Goal: Information Seeking & Learning: Learn about a topic

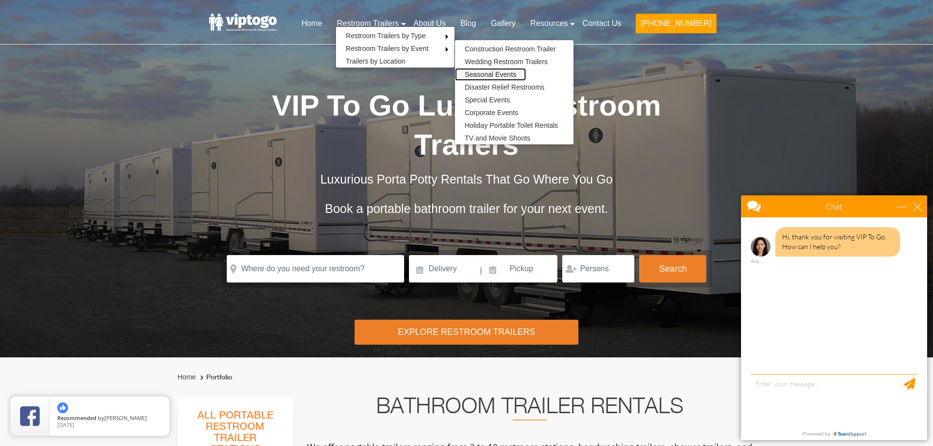
click at [503, 72] on link "Seasonal Events" at bounding box center [490, 74] width 71 height 13
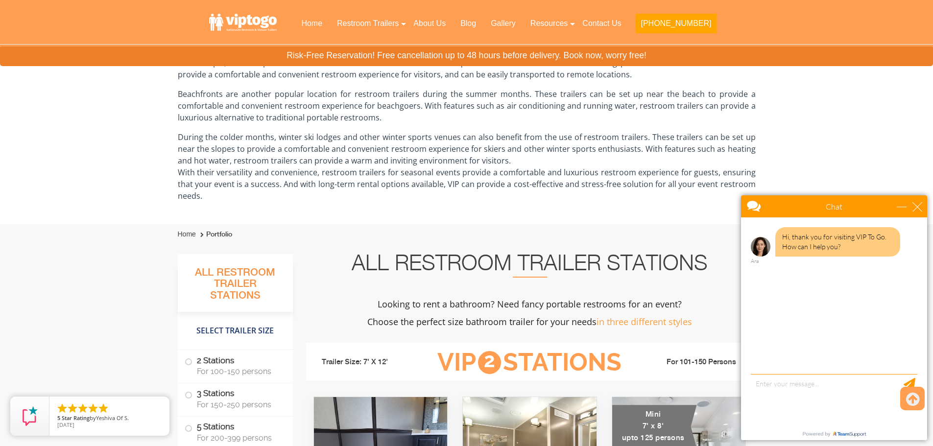
scroll to position [343, 0]
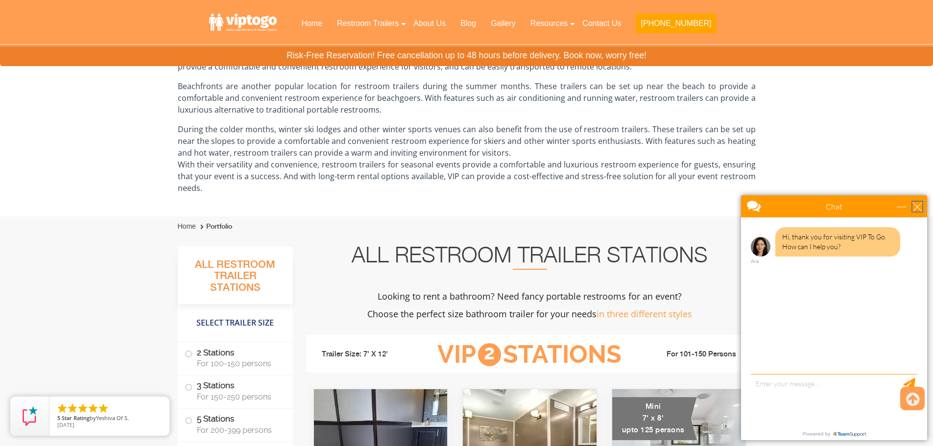
click at [916, 209] on div "close" at bounding box center [917, 207] width 10 height 10
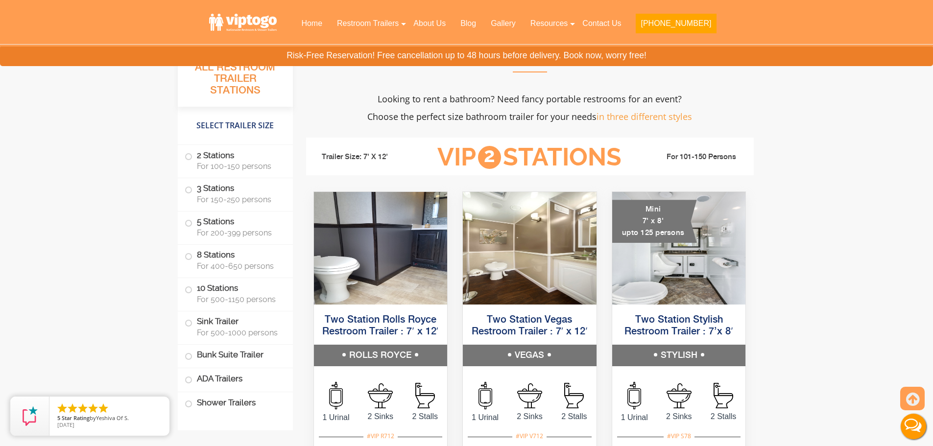
scroll to position [588, 0]
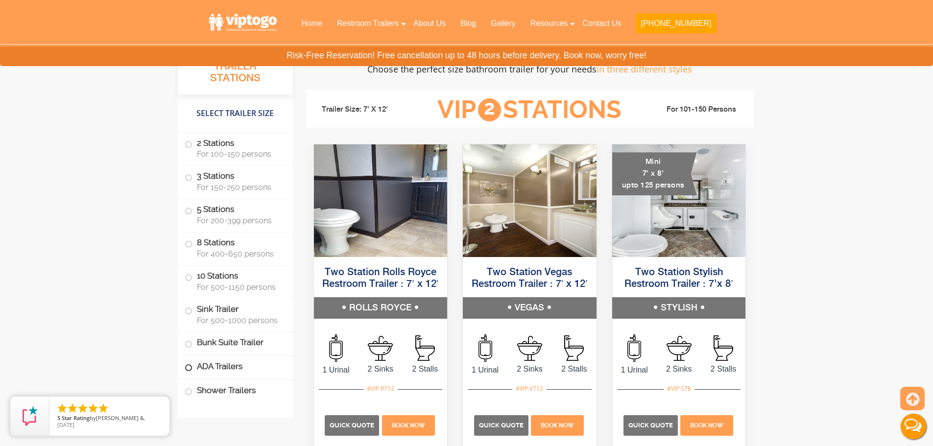
click at [191, 369] on span at bounding box center [189, 368] width 4 height 4
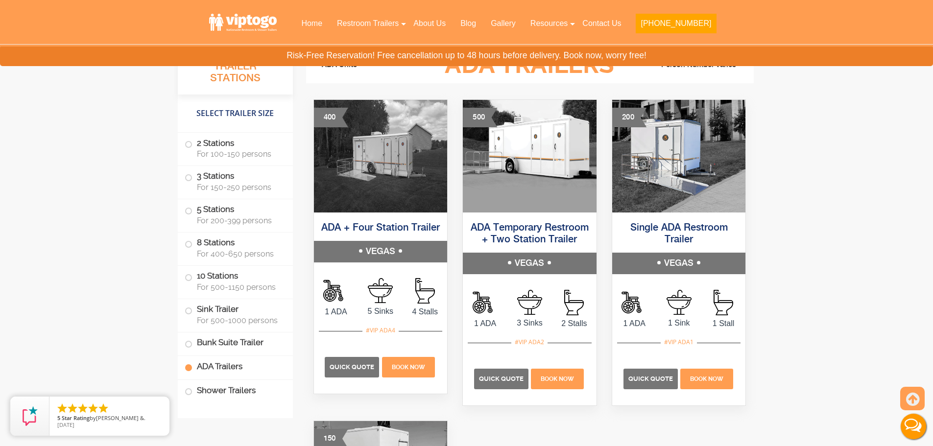
scroll to position [3553, 0]
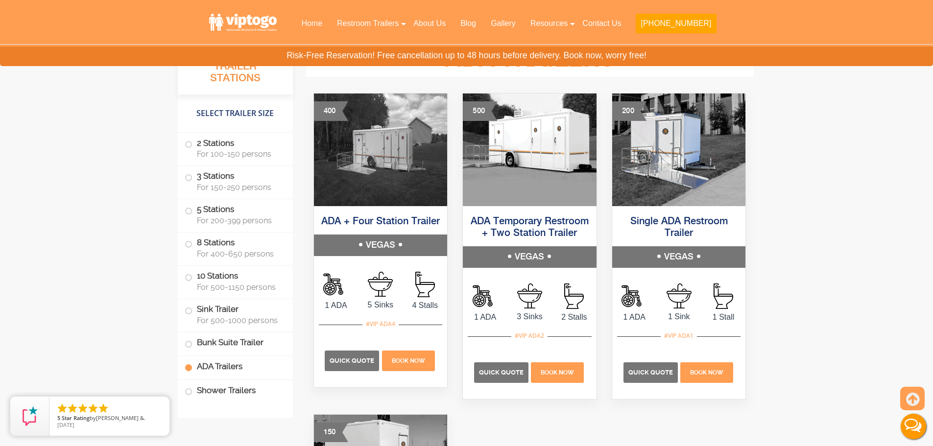
click at [204, 369] on label "ADA Trailers" at bounding box center [235, 366] width 101 height 21
click at [671, 158] on img at bounding box center [679, 150] width 134 height 113
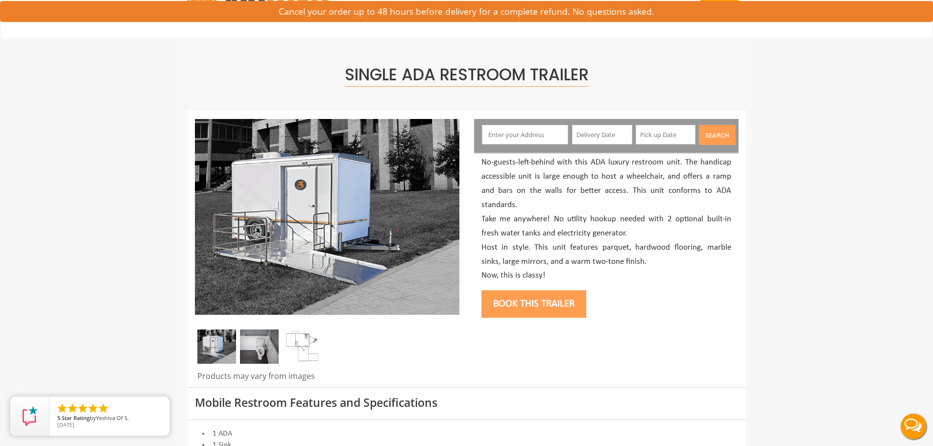
scroll to position [49, 0]
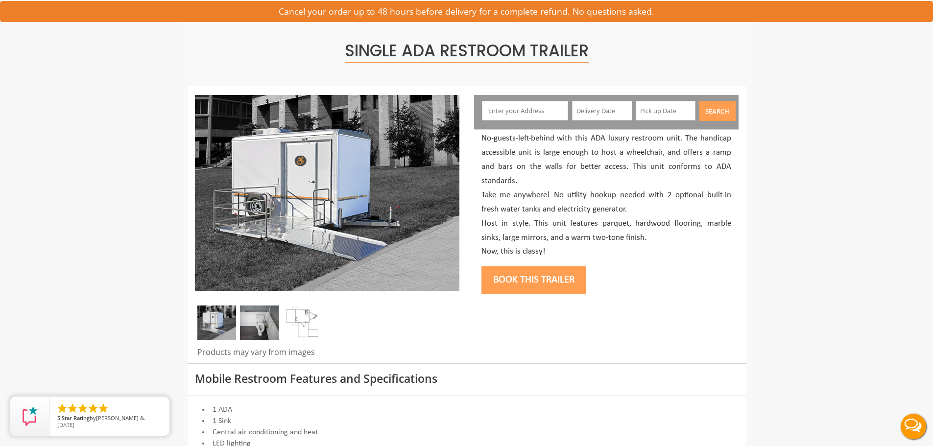
click at [272, 324] on img at bounding box center [259, 323] width 39 height 34
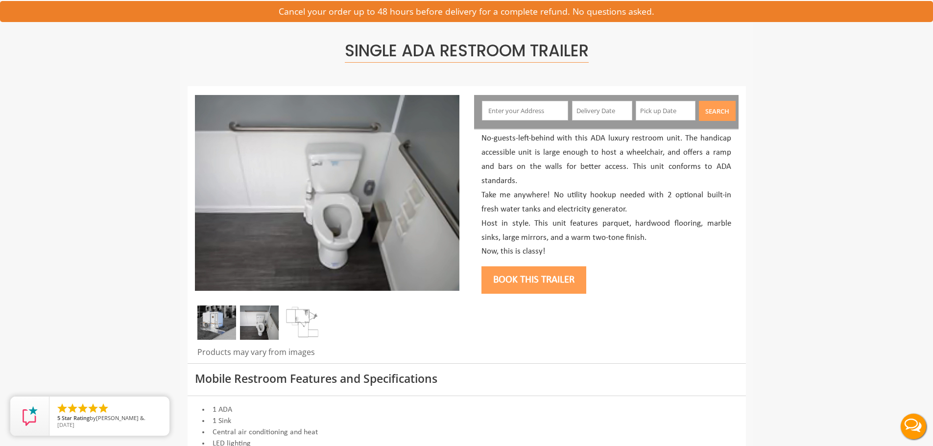
click at [213, 321] on img at bounding box center [216, 323] width 39 height 34
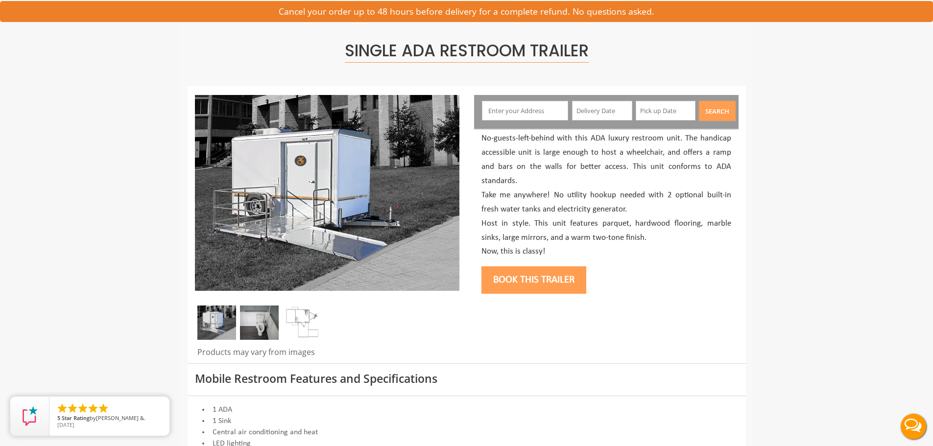
click at [304, 328] on img at bounding box center [302, 323] width 39 height 34
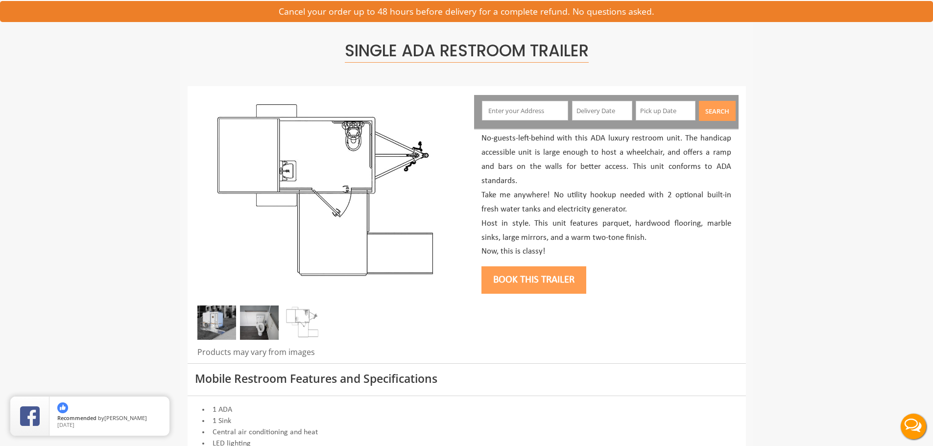
click at [226, 324] on img at bounding box center [216, 323] width 39 height 34
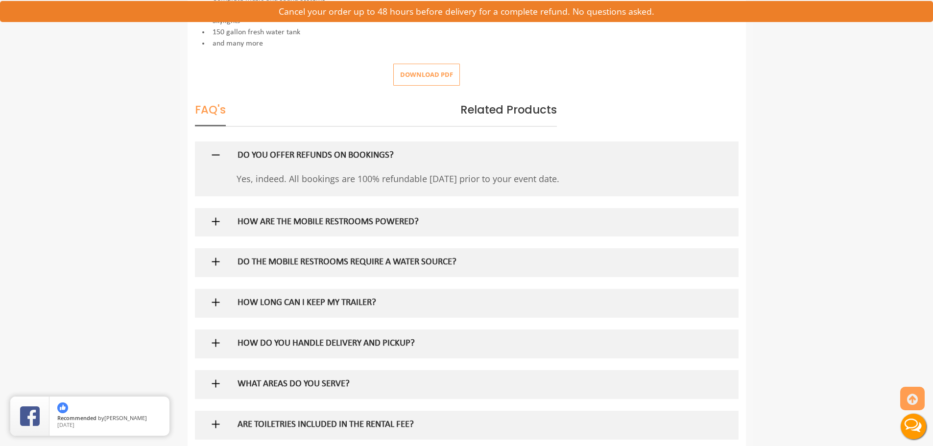
scroll to position [588, 0]
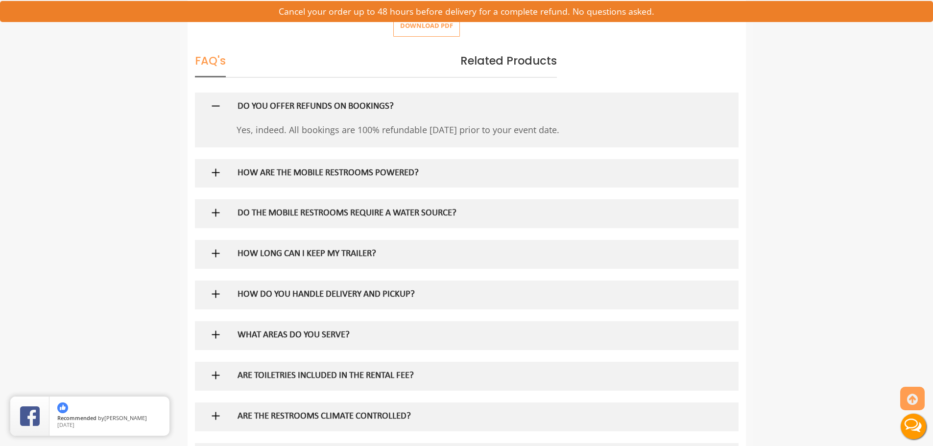
click at [390, 168] on h5 "HOW ARE THE MOBILE RESTROOMS POWERED?" at bounding box center [451, 173] width 426 height 10
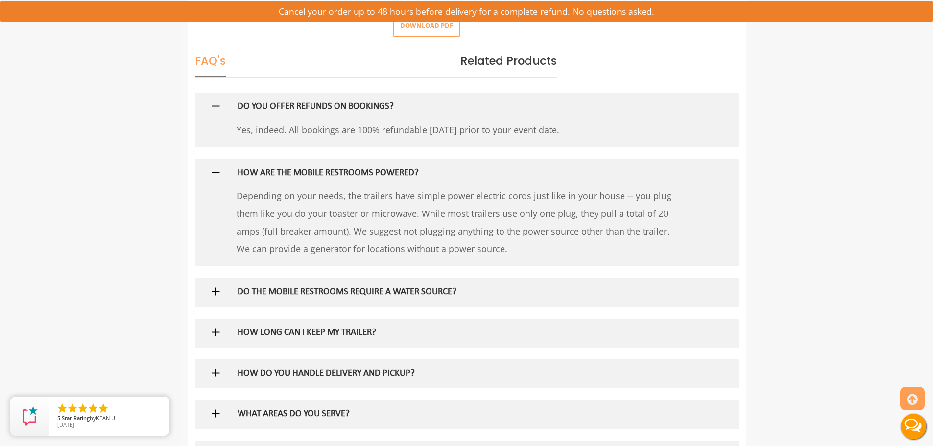
click at [381, 283] on div "DO THE MOBILE RESTROOMS REQUIRE A WATER SOURCE?" at bounding box center [450, 292] width 441 height 28
click at [378, 295] on h5 "DO THE MOBILE RESTROOMS REQUIRE A WATER SOURCE?" at bounding box center [451, 292] width 426 height 10
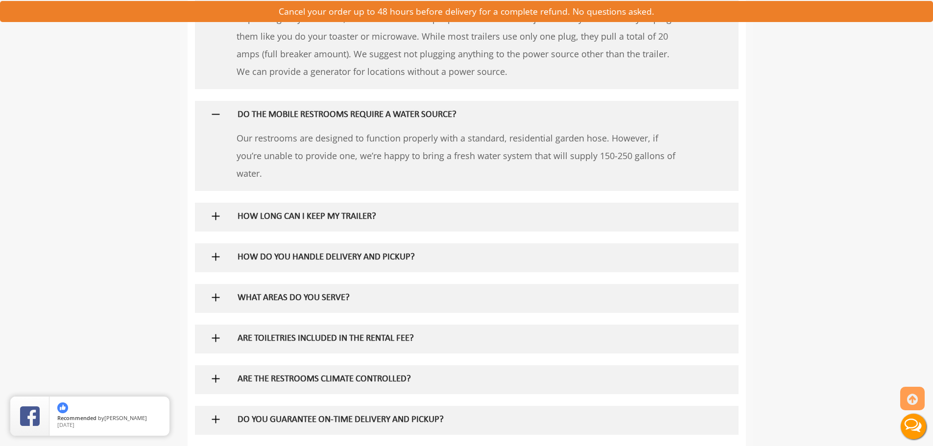
scroll to position [784, 0]
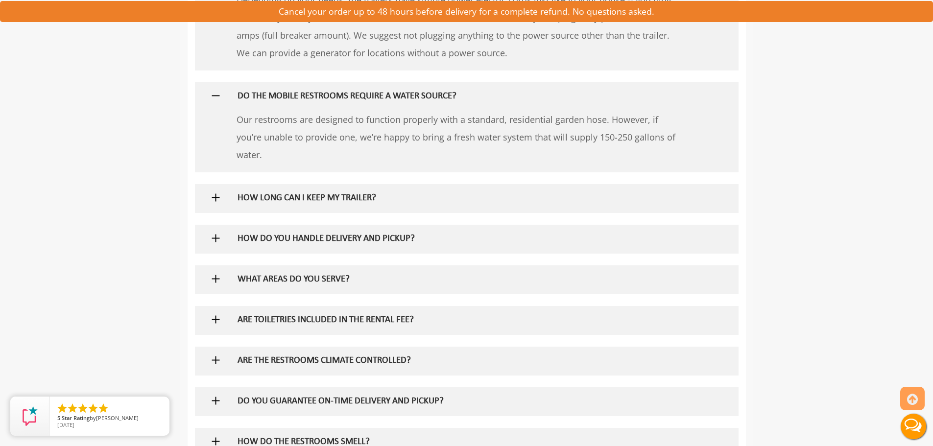
click at [339, 200] on h5 "HOW LONG CAN I KEEP MY TRAILER?" at bounding box center [451, 198] width 426 height 10
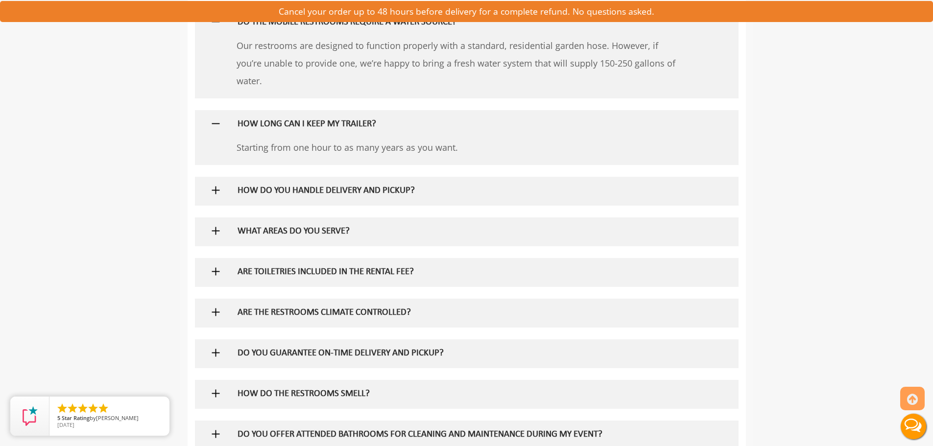
scroll to position [881, 0]
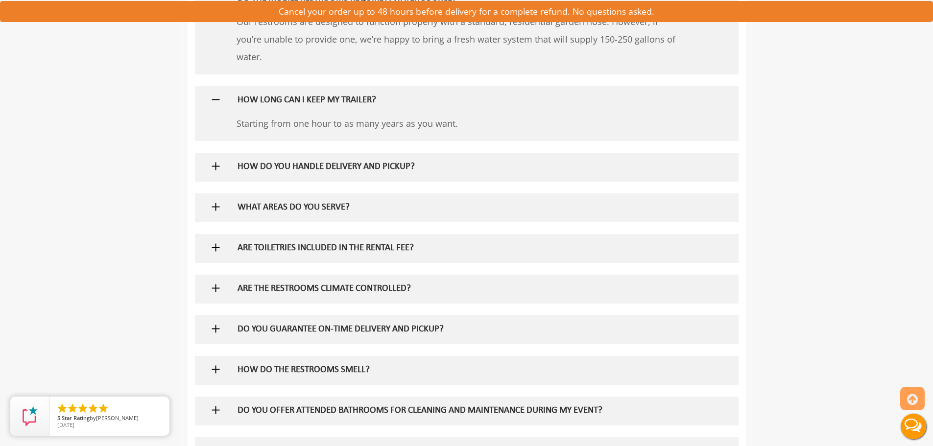
click at [316, 206] on h5 "WHAT AREAS DO YOU SERVE?" at bounding box center [451, 208] width 426 height 10
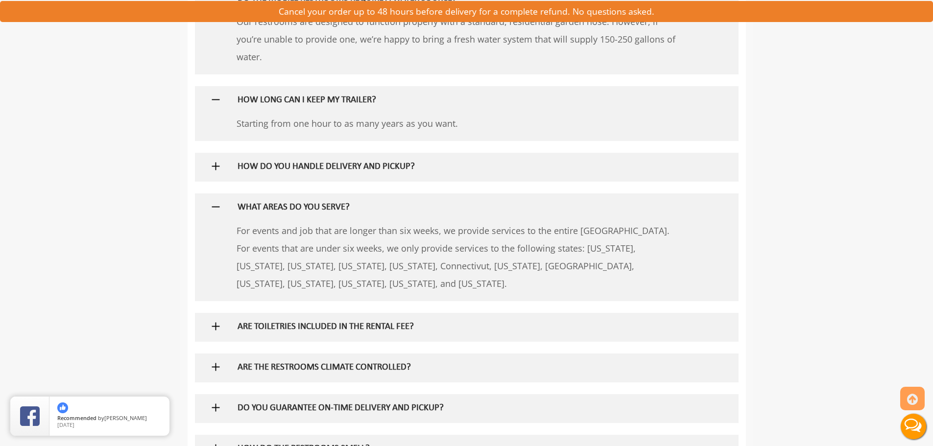
click at [316, 206] on h5 "WHAT AREAS DO YOU SERVE?" at bounding box center [451, 208] width 426 height 10
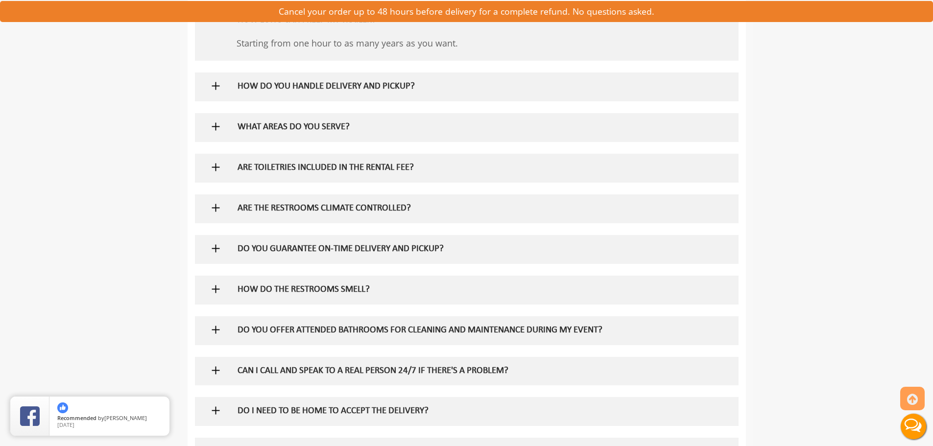
scroll to position [979, 0]
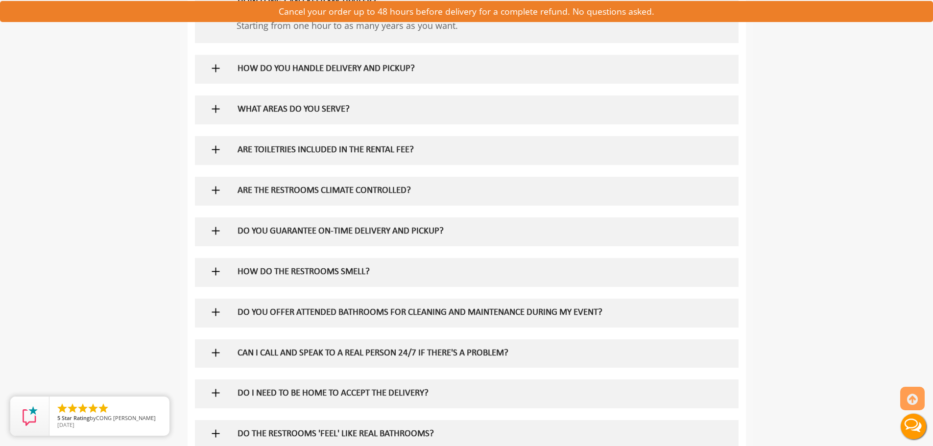
click at [387, 195] on h5 "ARE THE RESTROOMS CLIMATE CONTROLLED?" at bounding box center [451, 191] width 426 height 10
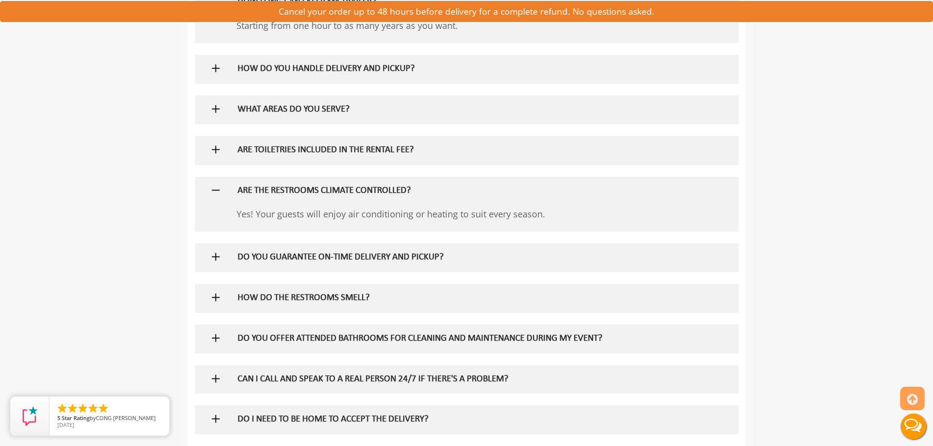
click at [387, 195] on h5 "ARE THE RESTROOMS CLIMATE CONTROLLED?" at bounding box center [451, 191] width 426 height 10
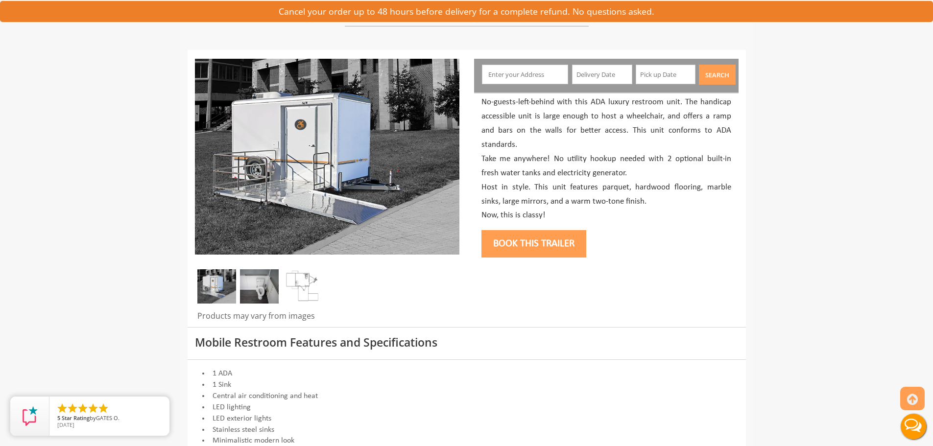
scroll to position [63, 0]
